Goal: Task Accomplishment & Management: Use online tool/utility

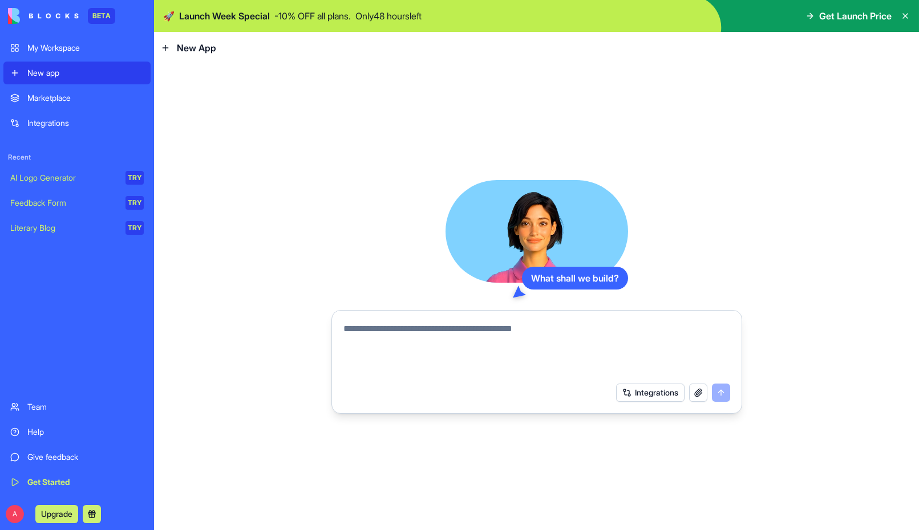
click at [40, 229] on div "Literary Blog" at bounding box center [63, 227] width 107 height 11
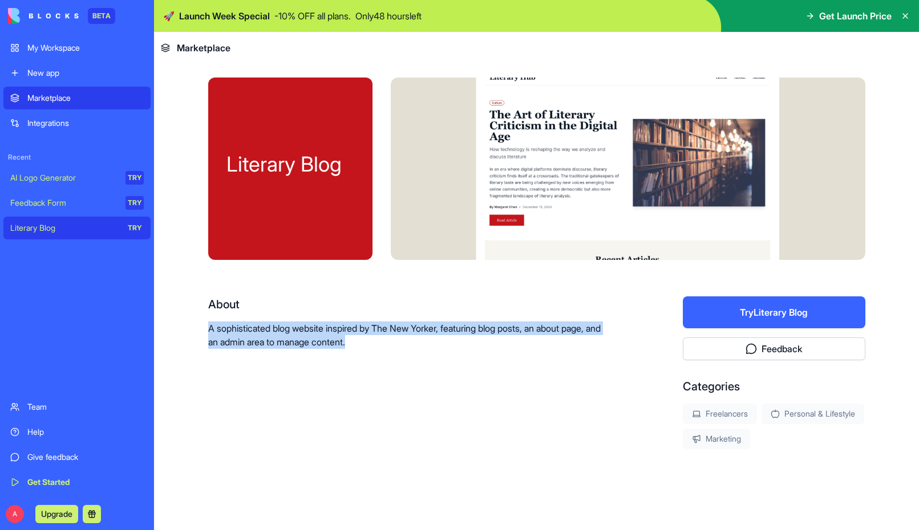
drag, startPoint x: 210, startPoint y: 328, endPoint x: 415, endPoint y: 344, distance: 206.0
click at [414, 339] on p "A sophisticated blog website inspired by The New Yorker, featuring blog posts, …" at bounding box center [409, 335] width 402 height 27
copy p "A sophisticated blog website inspired by The New Yorker, featuring blog posts, …"
click at [59, 74] on div "New app" at bounding box center [85, 72] width 116 height 11
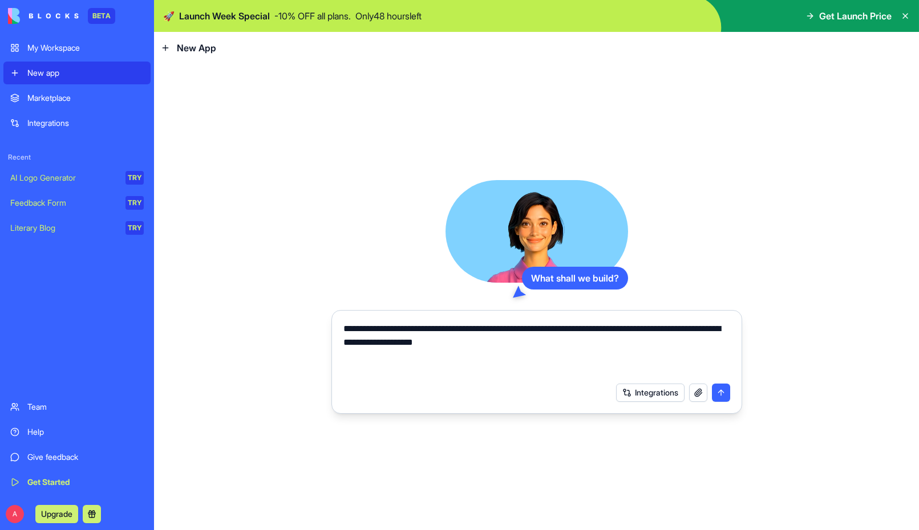
click at [370, 327] on textarea "**********" at bounding box center [536, 349] width 387 height 55
drag, startPoint x: 476, startPoint y: 329, endPoint x: 541, endPoint y: 333, distance: 65.2
click at [542, 330] on textarea "**********" at bounding box center [536, 349] width 387 height 55
click at [623, 330] on textarea "**********" at bounding box center [536, 349] width 387 height 55
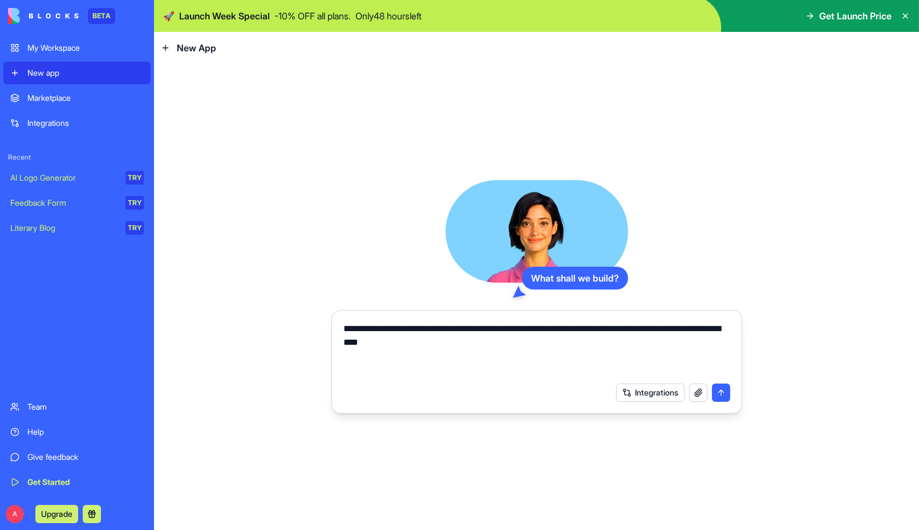
click at [481, 345] on textarea "**********" at bounding box center [536, 349] width 387 height 55
type textarea "**********"
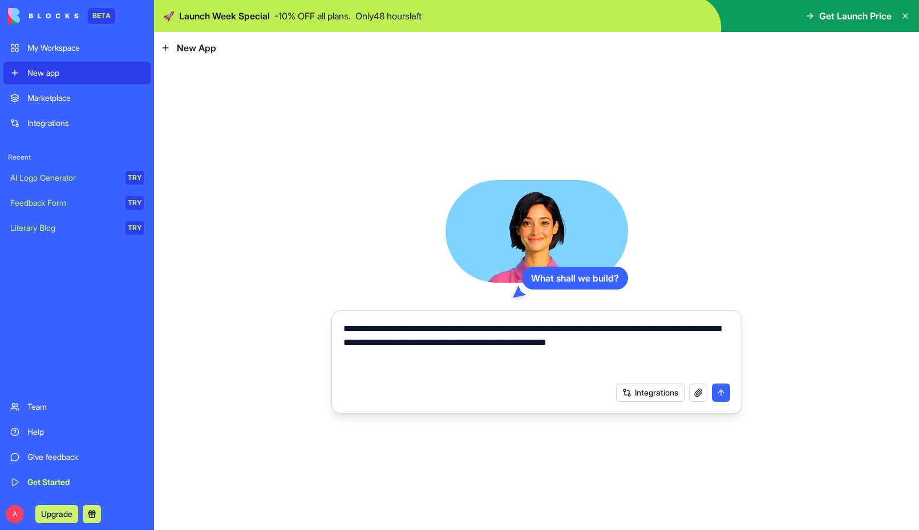
click at [720, 394] on button "submit" at bounding box center [721, 393] width 18 height 18
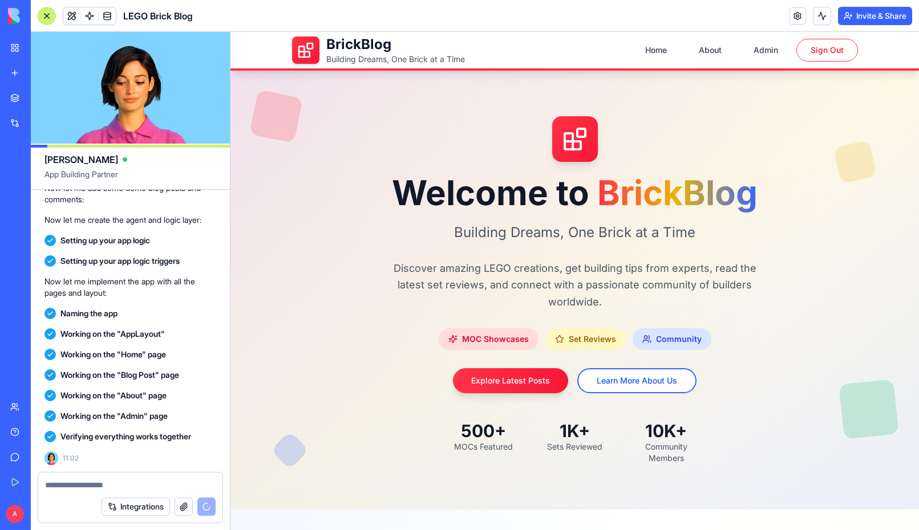
scroll to position [562, 0]
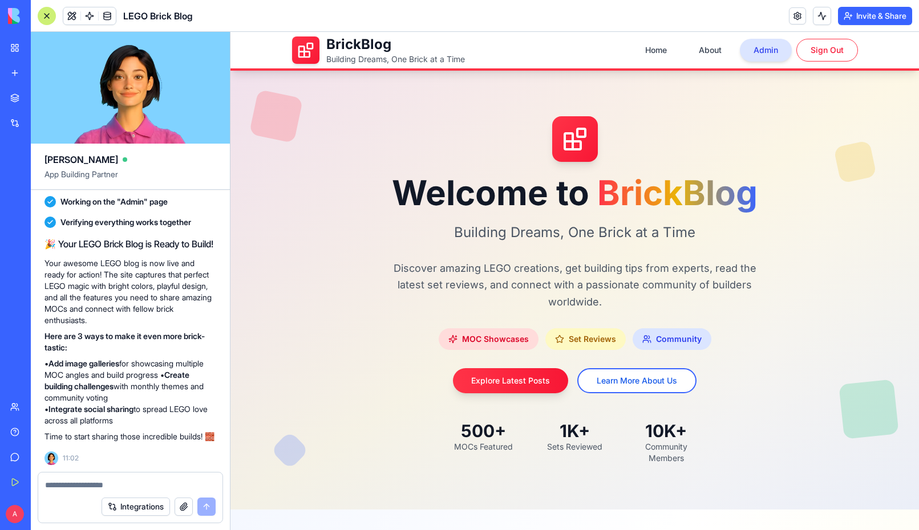
click at [770, 51] on button "Admin" at bounding box center [766, 50] width 52 height 23
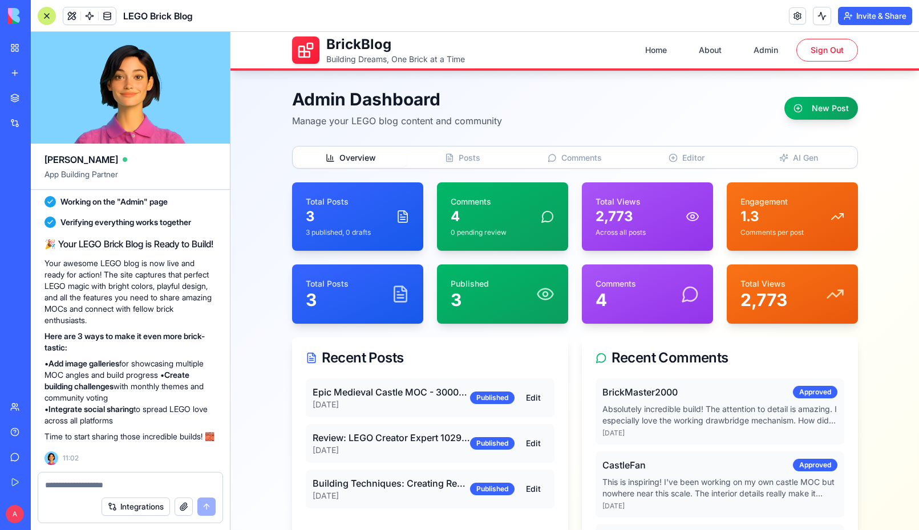
click at [348, 158] on span "Overview" at bounding box center [357, 157] width 37 height 11
click at [657, 54] on button "Home" at bounding box center [655, 50] width 49 height 23
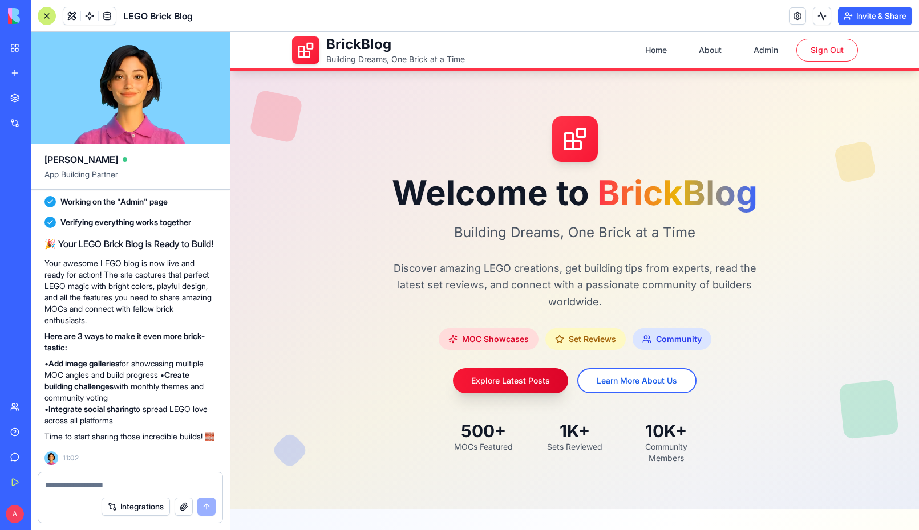
click at [503, 385] on button "Explore Latest Posts" at bounding box center [510, 380] width 115 height 25
click at [502, 380] on button "Explore Latest Posts" at bounding box center [510, 380] width 115 height 25
click at [649, 382] on button "Learn More About Us" at bounding box center [636, 380] width 119 height 25
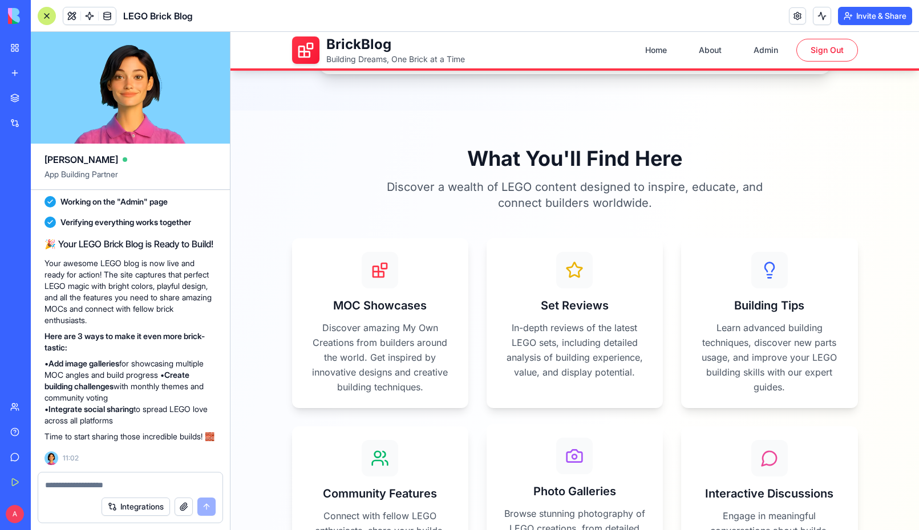
scroll to position [699, 0]
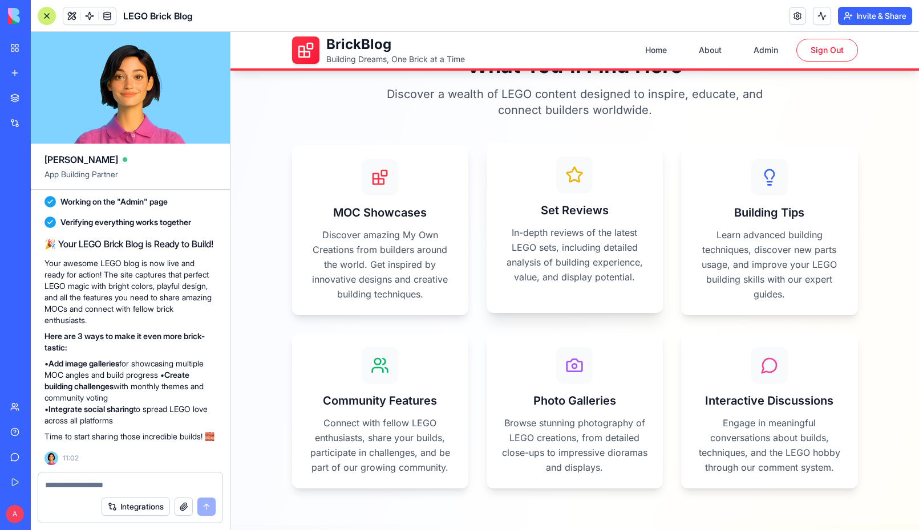
click at [582, 243] on p "In-depth reviews of the latest LEGO sets, including detailed analysis of buildi…" at bounding box center [574, 254] width 149 height 59
click at [578, 172] on icon at bounding box center [574, 175] width 18 height 18
click at [772, 174] on icon at bounding box center [769, 172] width 9 height 9
click at [756, 386] on div "Interactive Discussions Engage in meaningful conversations about builds, techni…" at bounding box center [769, 408] width 176 height 155
click at [563, 427] on p "Browse stunning photography of LEGO creations, from detailed close-ups to impre…" at bounding box center [574, 443] width 149 height 59
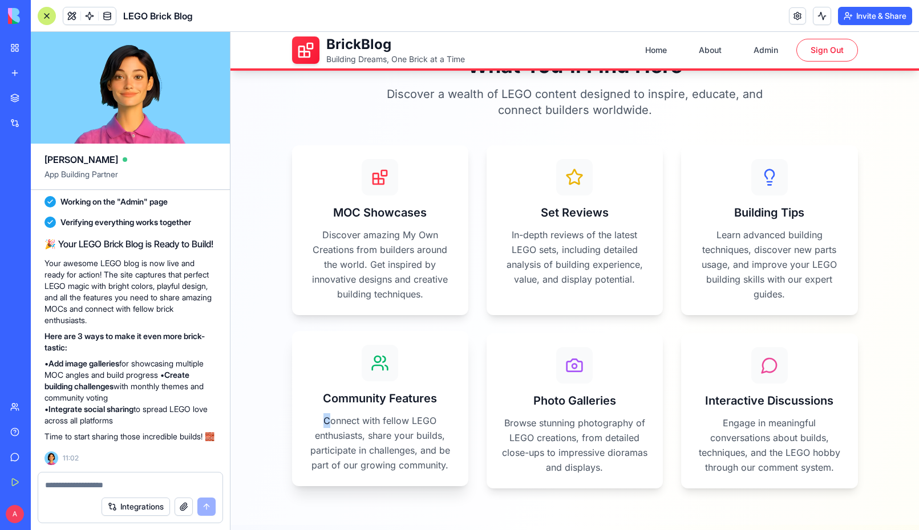
click at [331, 414] on p "Connect with fellow LEGO enthusiasts, share your builds, participate in challen…" at bounding box center [380, 443] width 149 height 59
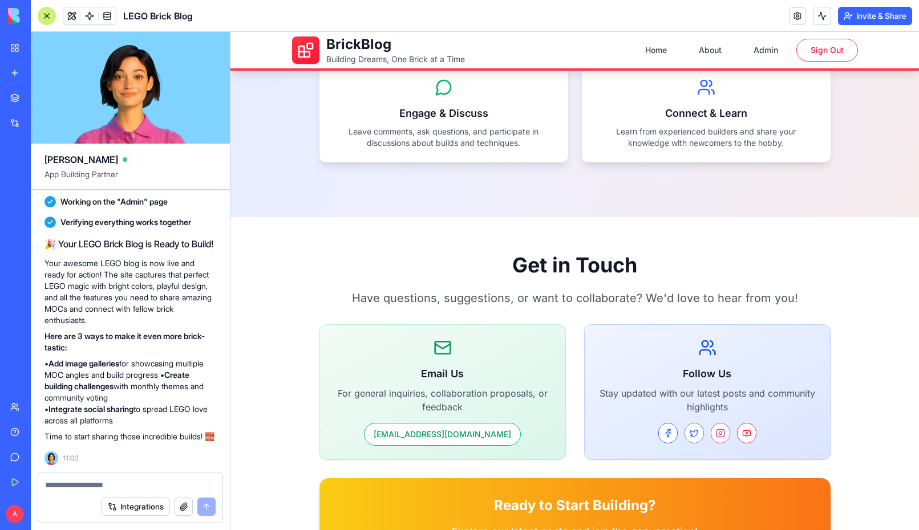
scroll to position [1722, 0]
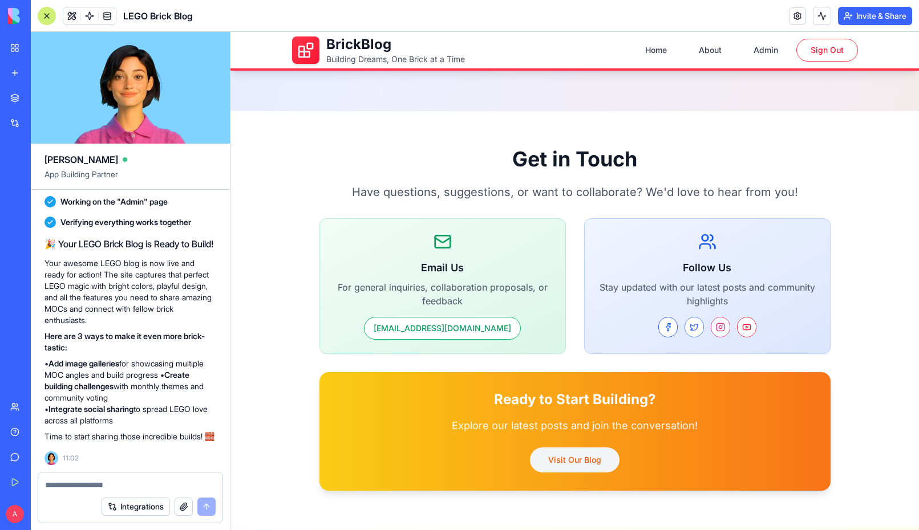
click at [583, 460] on button "Visit Our Blog" at bounding box center [575, 460] width 90 height 25
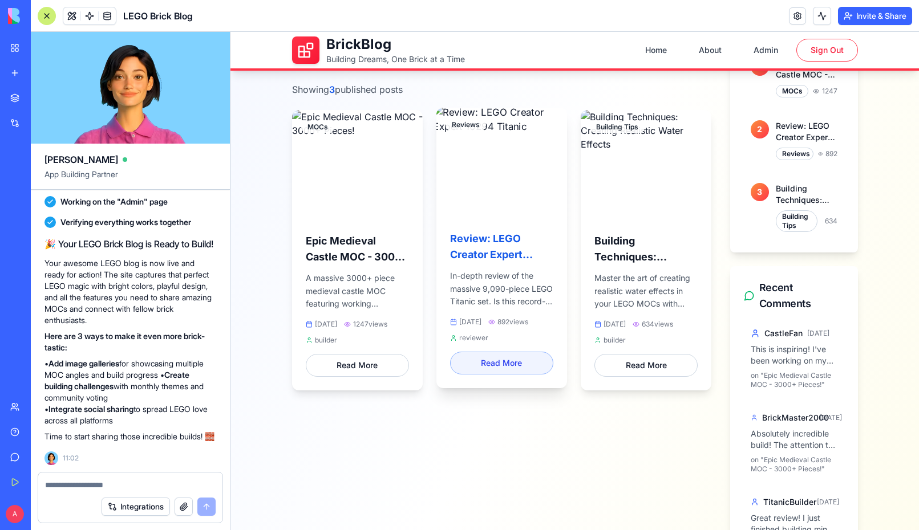
scroll to position [434, 0]
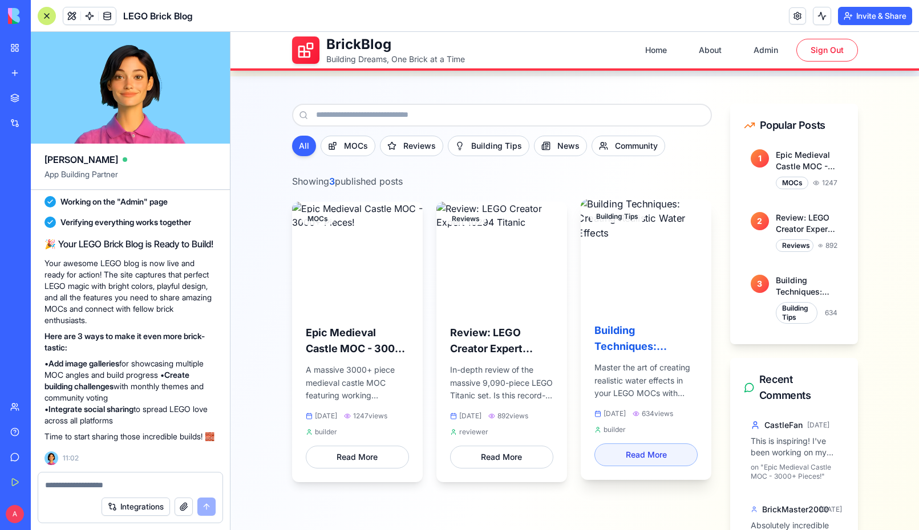
click at [649, 450] on button "Read More" at bounding box center [645, 455] width 103 height 23
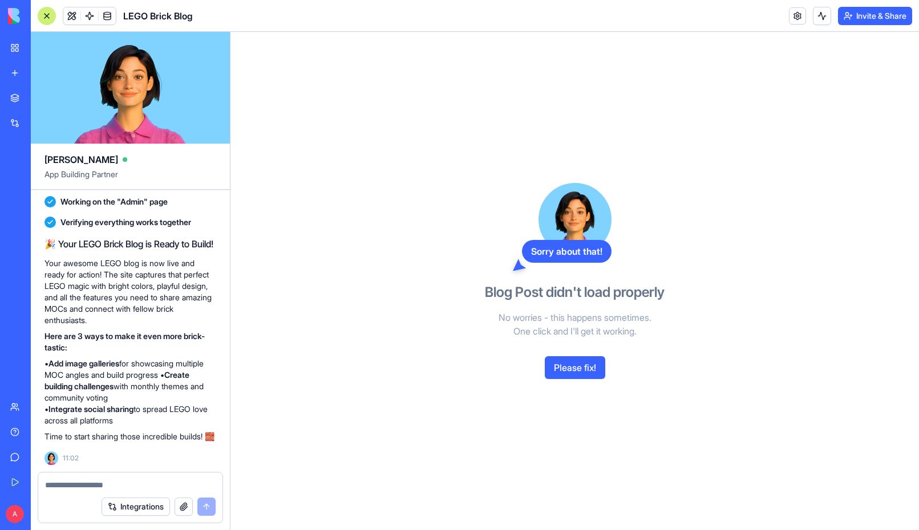
click at [574, 367] on button "Please fix!" at bounding box center [575, 368] width 60 height 23
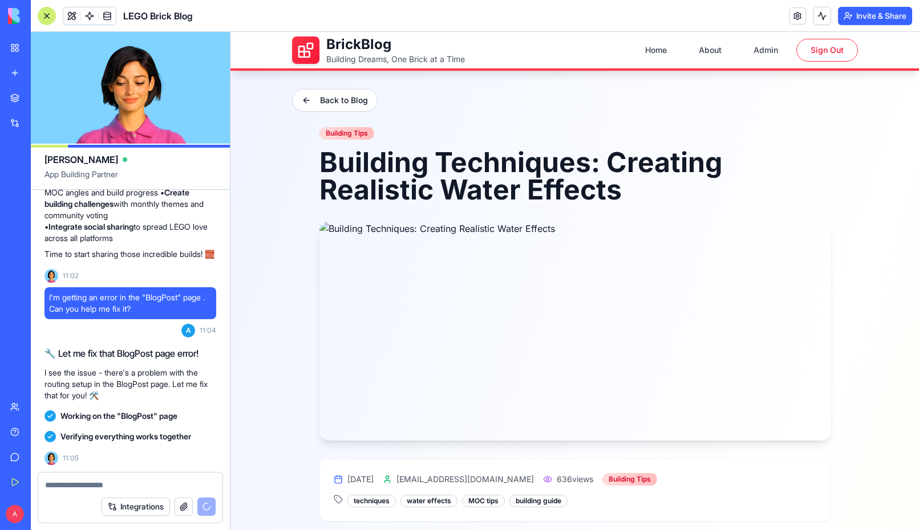
scroll to position [920, 0]
